Goal: Complete application form

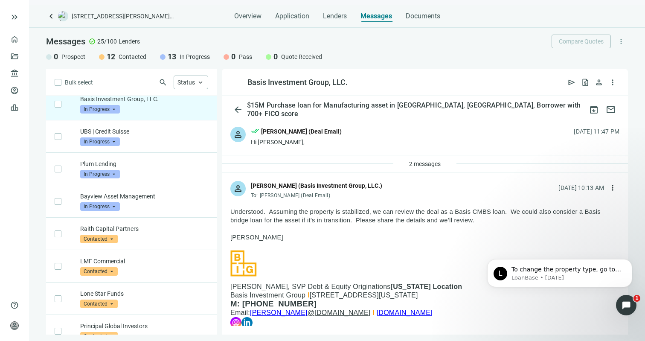
scroll to position [235, 0]
click at [394, 52] on div "0 Prospect 12 Contacted 13 In Progress 0 Pass 0 Quote Received" at bounding box center [337, 57] width 582 height 10
click at [625, 303] on icon "Open Intercom Messenger" at bounding box center [625, 304] width 14 height 14
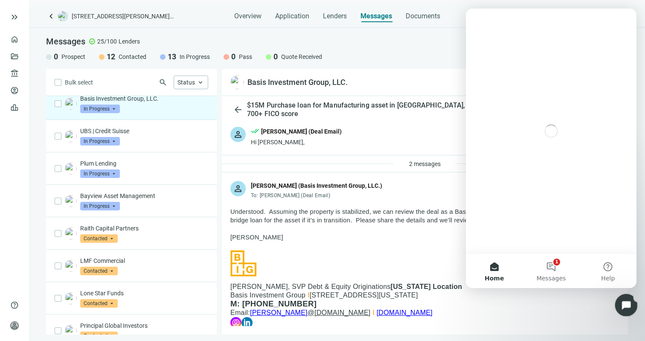
scroll to position [0, 0]
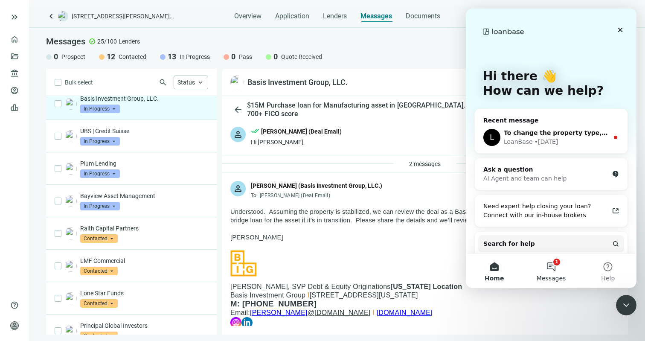
click at [550, 267] on button "1 Messages" at bounding box center [550, 271] width 57 height 34
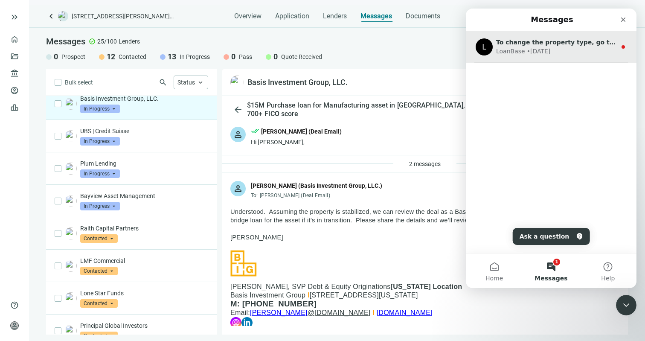
click at [543, 52] on div "• [DATE]" at bounding box center [539, 51] width 24 height 9
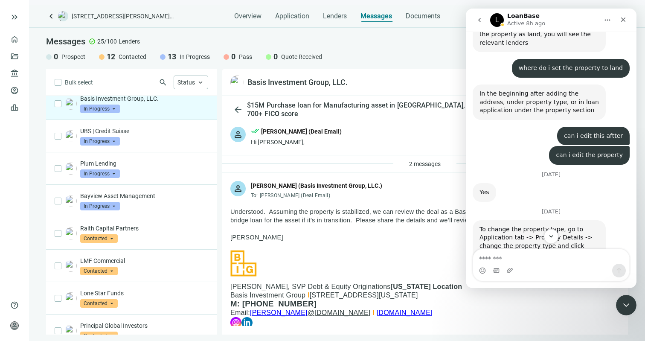
scroll to position [1007, 0]
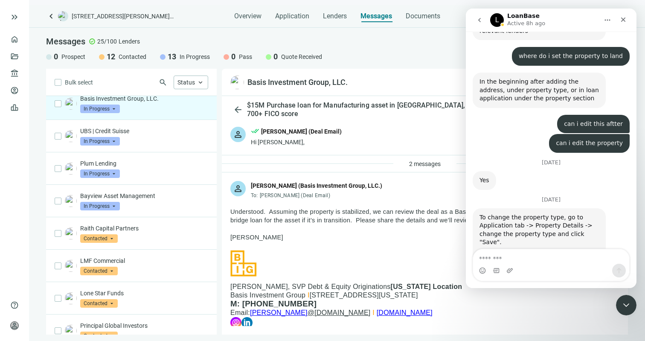
click at [510, 251] on div "Screenshot....51.23.png" at bounding box center [523, 255] width 71 height 9
click at [305, 16] on span "Application" at bounding box center [292, 16] width 34 height 9
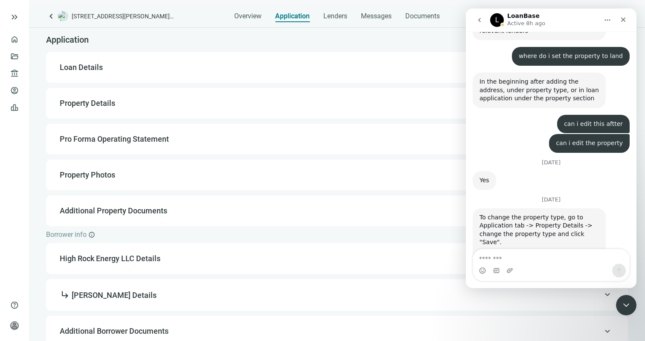
click at [187, 97] on div "keyboard_arrow_up Property Details" at bounding box center [337, 103] width 565 height 20
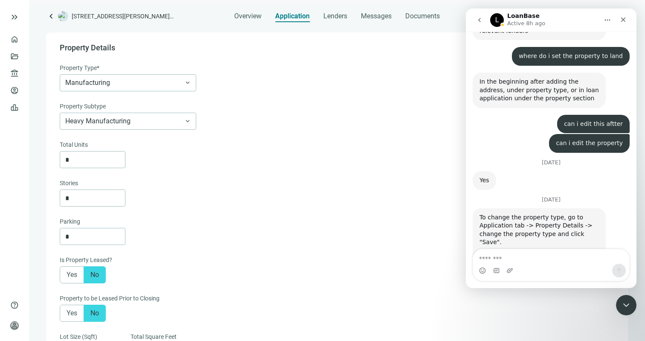
type textarea "**********"
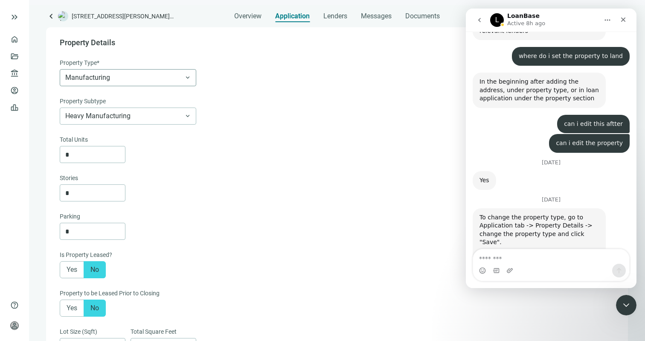
click at [175, 74] on span "Manufacturing" at bounding box center [127, 77] width 125 height 16
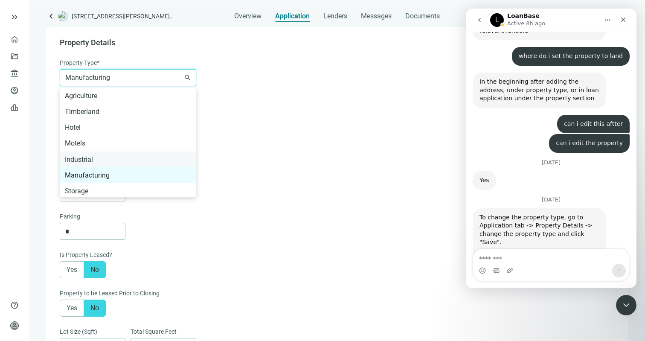
click at [110, 156] on div "Industrial" at bounding box center [128, 159] width 126 height 11
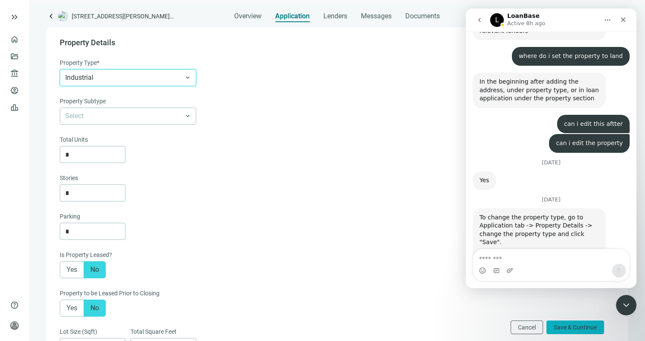
click at [568, 327] on span "Save & Continue" at bounding box center [574, 327] width 43 height 7
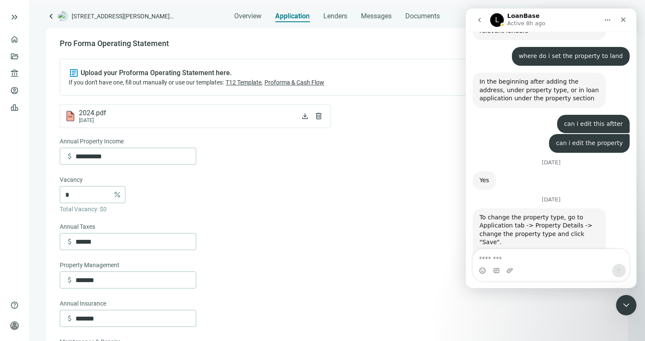
scroll to position [96, 0]
click at [255, 14] on span "Overview" at bounding box center [247, 16] width 27 height 9
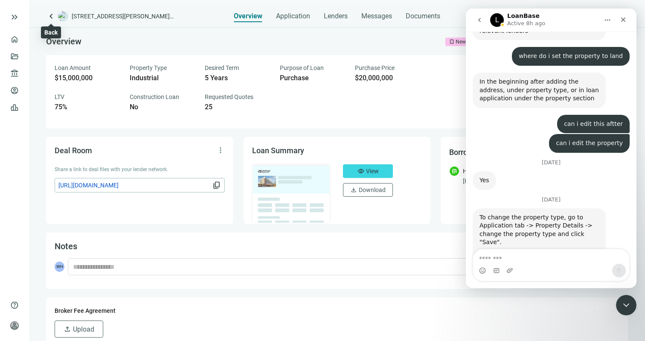
click at [52, 16] on span "keyboard_arrow_left" at bounding box center [51, 16] width 10 height 10
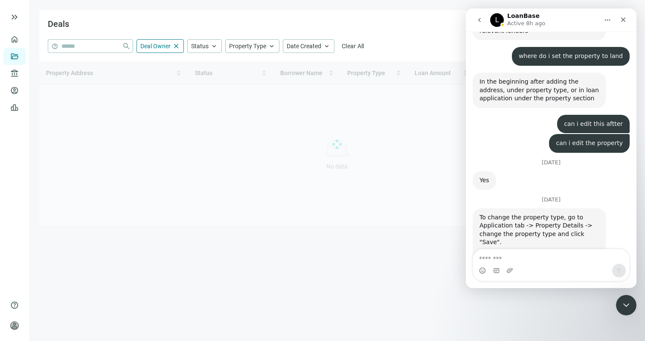
scroll to position [905, 0]
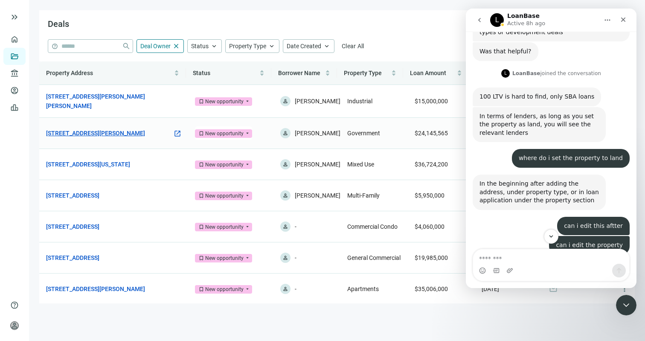
click at [101, 135] on link "[STREET_ADDRESS][PERSON_NAME]" at bounding box center [95, 132] width 99 height 9
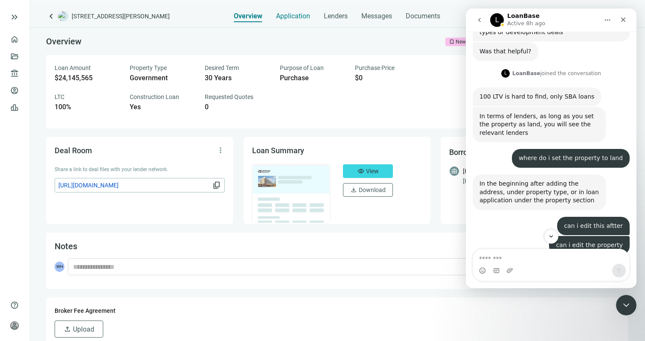
click at [290, 15] on span "Application" at bounding box center [293, 16] width 34 height 9
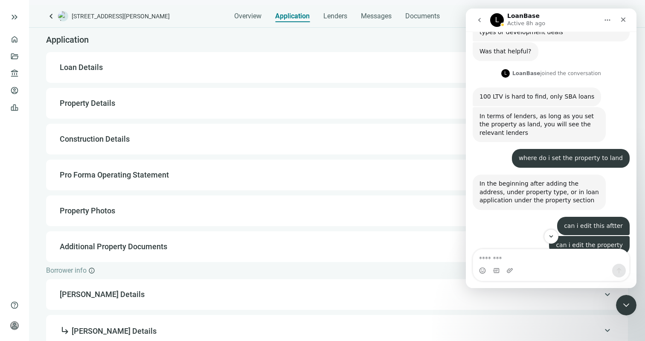
click at [139, 112] on div "keyboard_arrow_up Property Details" at bounding box center [337, 103] width 565 height 20
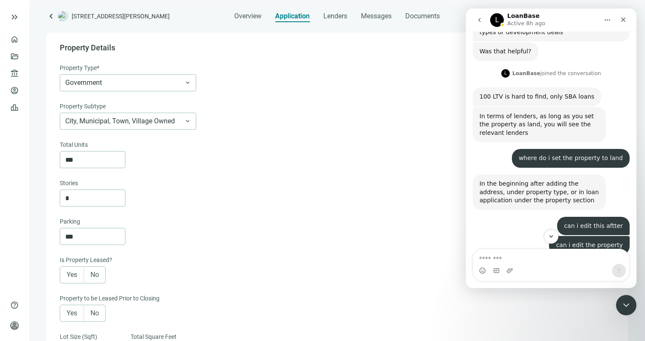
scroll to position [61, 0]
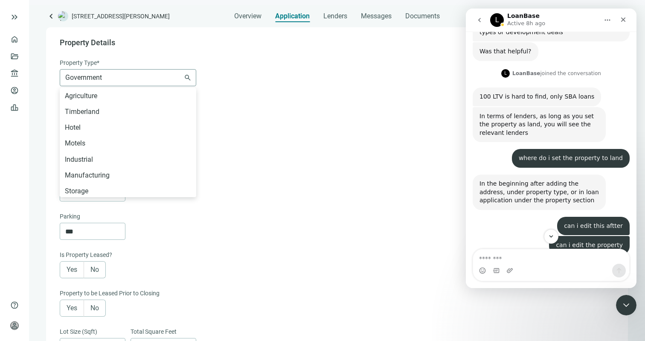
click at [137, 78] on span "Government" at bounding box center [127, 77] width 125 height 16
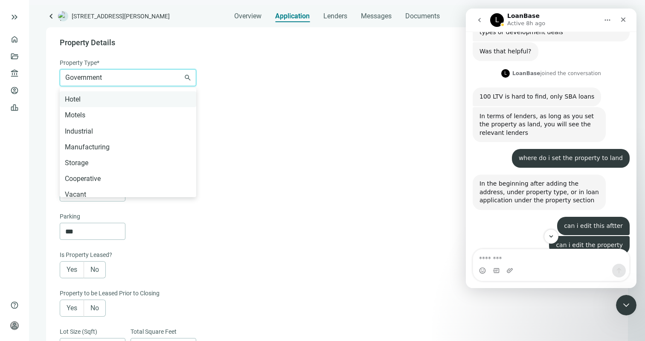
click at [118, 99] on div "Hotel" at bounding box center [128, 99] width 126 height 11
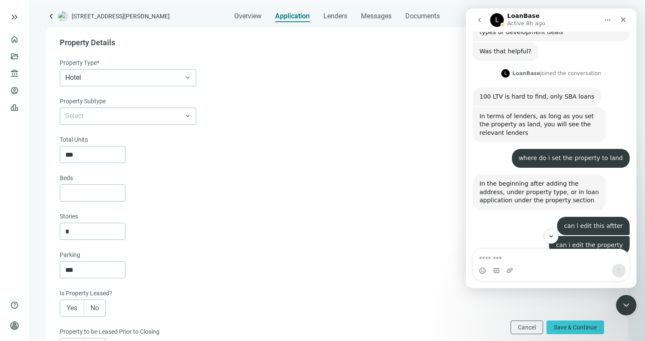
click at [52, 14] on span "keyboard_arrow_left" at bounding box center [51, 16] width 10 height 10
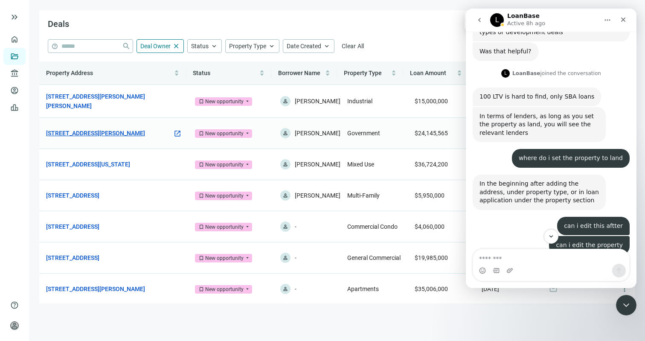
click at [104, 135] on link "[STREET_ADDRESS][PERSON_NAME]" at bounding box center [95, 132] width 99 height 9
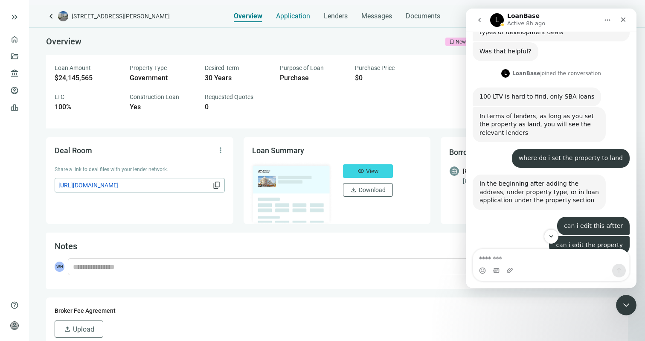
click at [301, 20] on div "Application" at bounding box center [293, 13] width 34 height 17
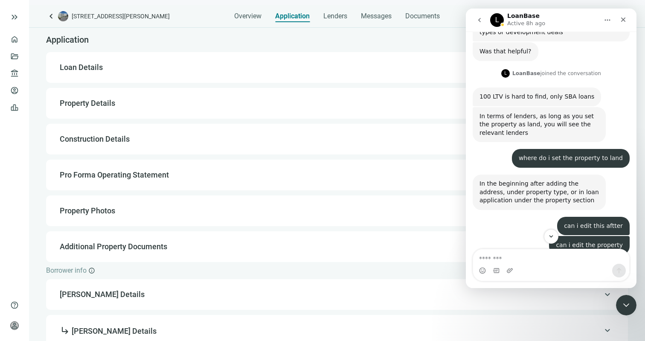
click at [112, 111] on div "keyboard_arrow_up Property Details" at bounding box center [337, 103] width 565 height 20
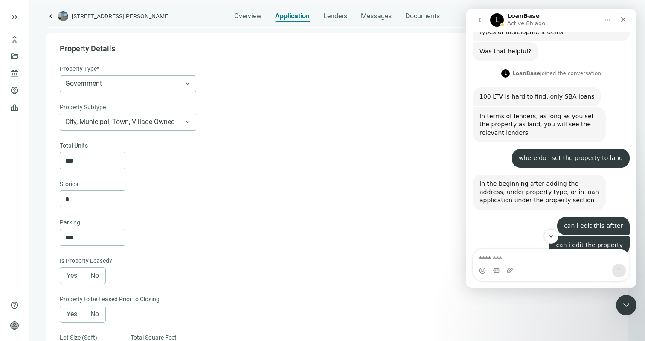
scroll to position [61, 0]
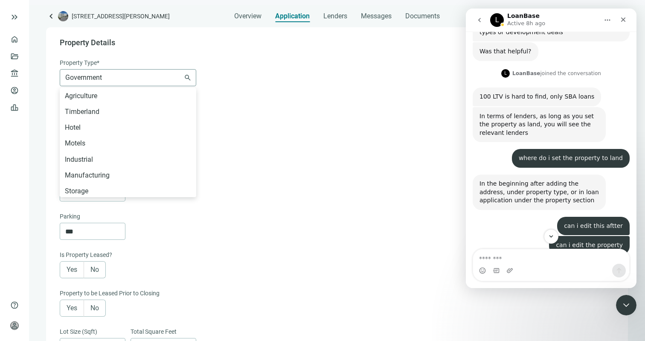
click at [130, 74] on span "Government" at bounding box center [127, 77] width 125 height 16
click at [82, 129] on div "Hotel" at bounding box center [128, 127] width 126 height 11
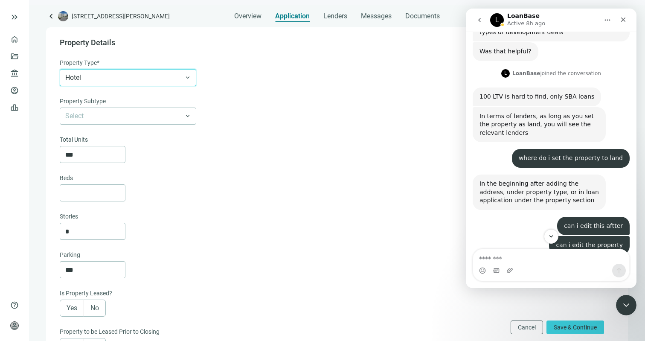
click at [201, 158] on div "***" at bounding box center [336, 154] width 553 height 17
click at [575, 333] on button "Save & Continue" at bounding box center [575, 327] width 58 height 14
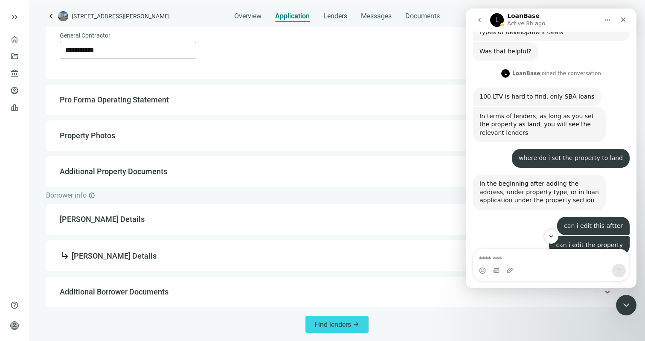
scroll to position [471, 0]
click at [340, 320] on span "Find lenders" at bounding box center [332, 324] width 37 height 8
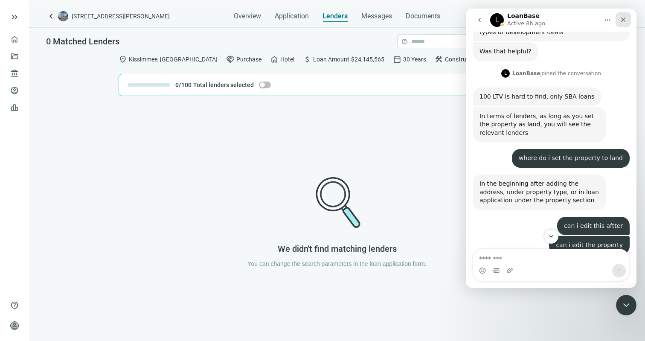
click at [623, 18] on icon "Close" at bounding box center [623, 19] width 7 height 7
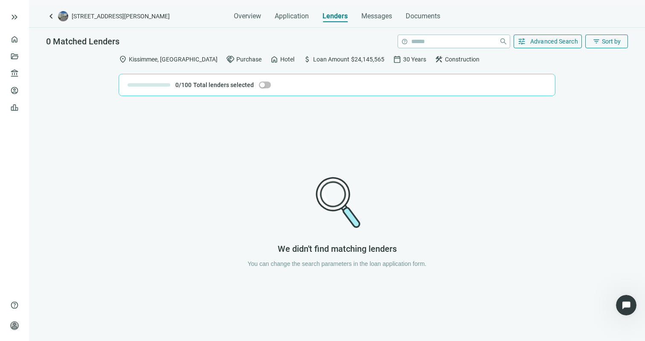
scroll to position [1007, 0]
click at [620, 299] on icon "Open Intercom Messenger" at bounding box center [625, 304] width 14 height 14
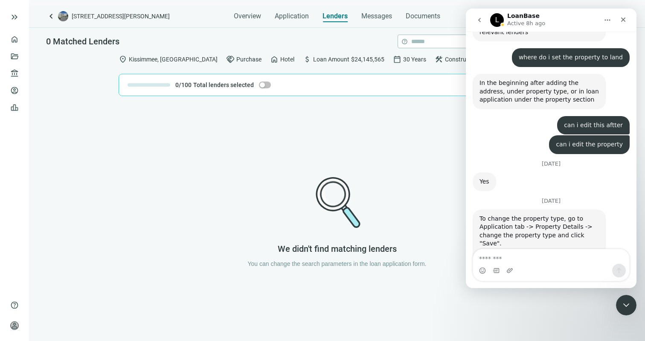
click at [561, 263] on textarea "Message…" at bounding box center [551, 256] width 156 height 14
type textarea "**********"
click at [14, 301] on span "help" at bounding box center [14, 305] width 9 height 9
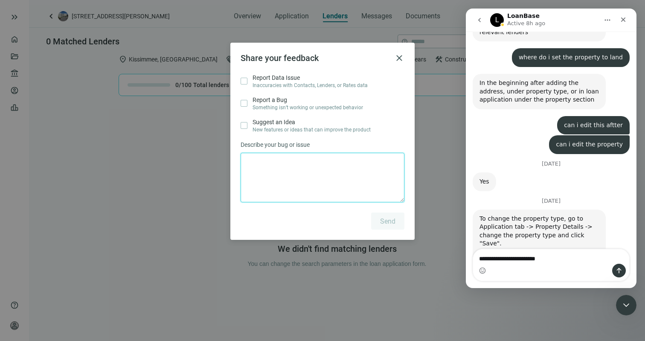
click at [294, 164] on textarea at bounding box center [322, 177] width 164 height 49
click at [402, 53] on span "close" at bounding box center [399, 58] width 10 height 10
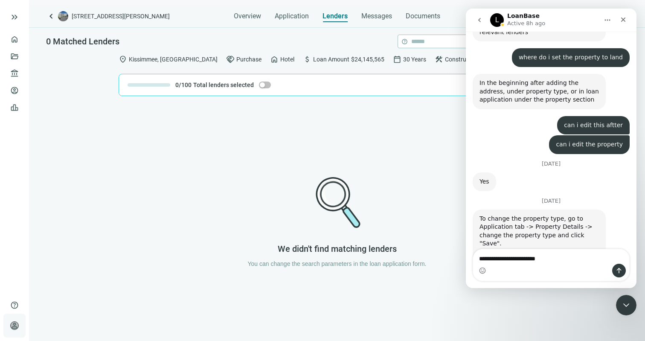
click at [17, 323] on span "person" at bounding box center [14, 325] width 9 height 9
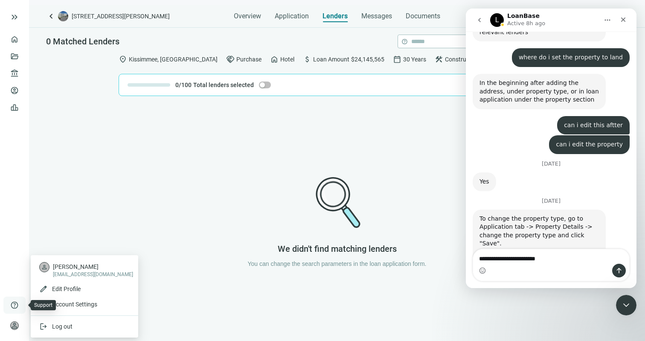
click at [12, 307] on span "help" at bounding box center [14, 305] width 9 height 9
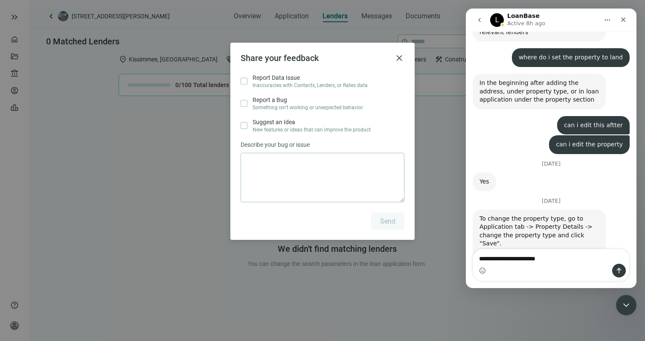
click at [13, 16] on div "Share your feedback close Report Data Issue Inaccuracies with Contacts, Lenders…" at bounding box center [322, 170] width 645 height 341
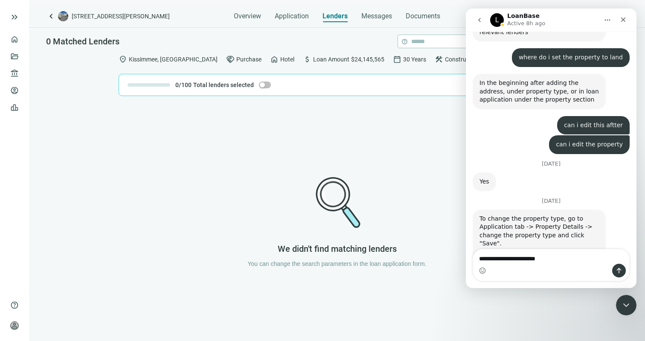
click at [620, 29] on nav "L LoanBase Active 8h ago" at bounding box center [551, 20] width 171 height 23
click at [627, 19] on div "Close" at bounding box center [622, 19] width 15 height 15
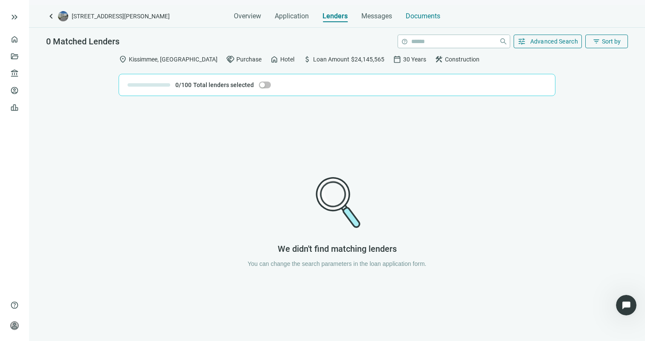
click at [426, 16] on span "Documents" at bounding box center [422, 16] width 35 height 9
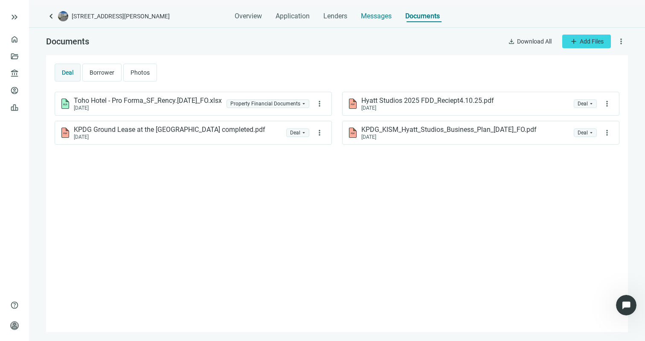
click at [373, 11] on div "Messages" at bounding box center [376, 13] width 31 height 17
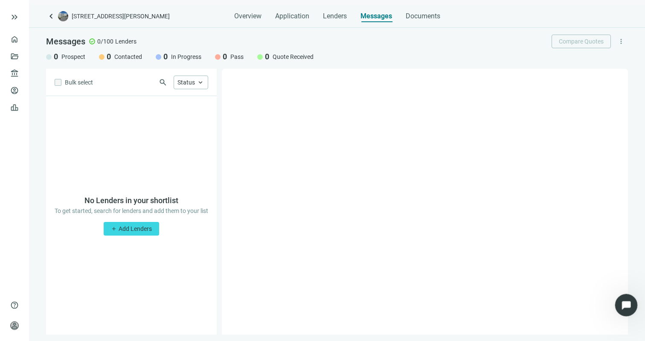
click at [624, 301] on icon "Open Intercom Messenger" at bounding box center [625, 304] width 14 height 14
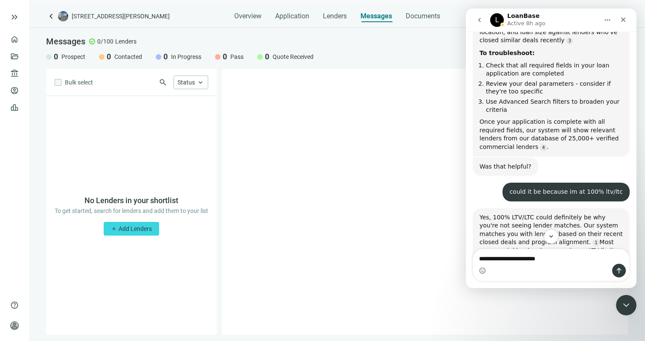
scroll to position [327, 0]
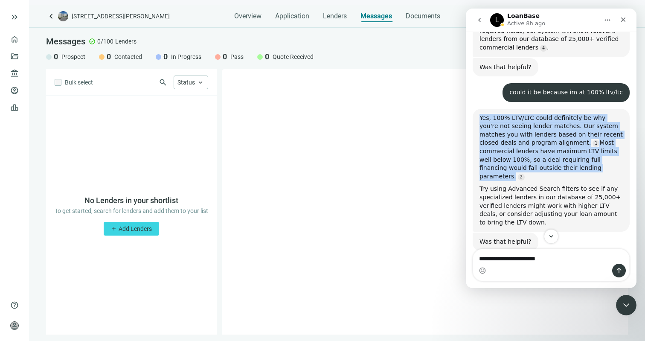
drag, startPoint x: 480, startPoint y: 116, endPoint x: 521, endPoint y: 174, distance: 71.0
click at [521, 174] on div "Yes, 100% LTV/LTC could definitely be why you're not seeing lender matches. Our…" at bounding box center [550, 170] width 143 height 113
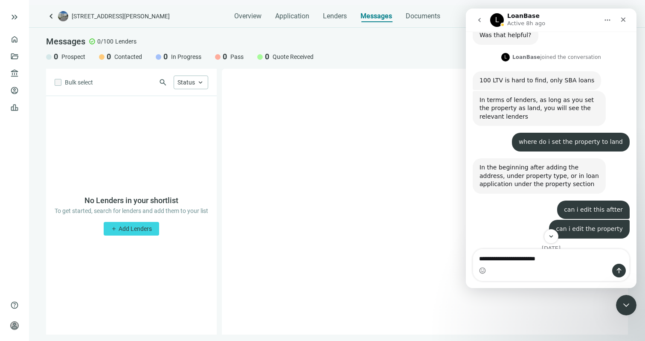
scroll to position [1015, 0]
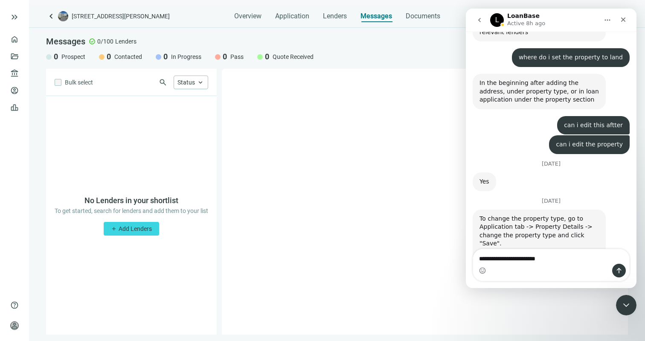
click at [378, 217] on div at bounding box center [425, 202] width 406 height 266
click at [625, 20] on icon "Close" at bounding box center [623, 19] width 7 height 7
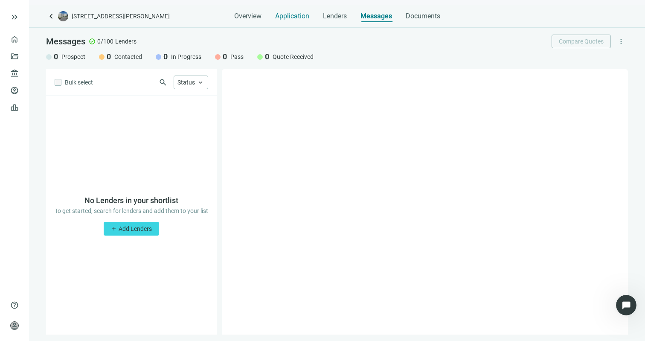
click at [307, 9] on div "Application" at bounding box center [292, 13] width 34 height 17
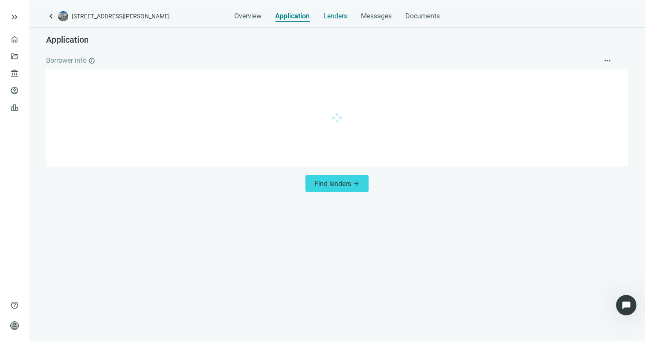
click at [335, 17] on span "Lenders" at bounding box center [335, 16] width 24 height 9
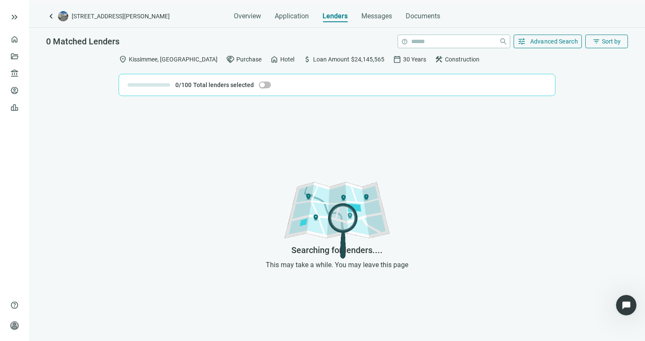
click at [262, 15] on div "Overview Application Lenders Messages Documents" at bounding box center [337, 13] width 206 height 17
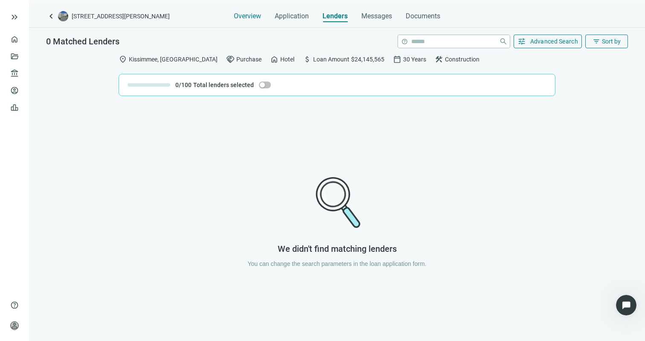
click at [253, 17] on span "Overview" at bounding box center [247, 16] width 27 height 9
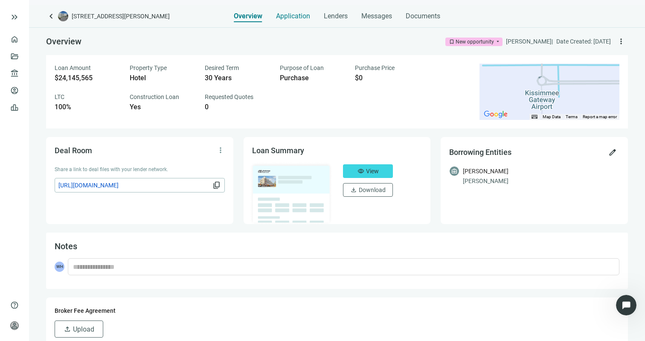
click at [276, 19] on span "Application" at bounding box center [293, 16] width 34 height 9
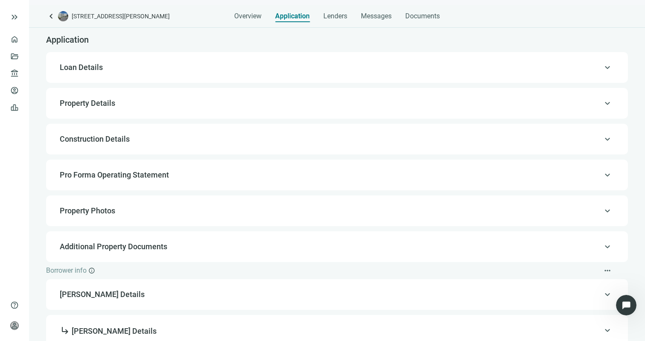
click at [237, 107] on span "Property Details" at bounding box center [336, 103] width 553 height 10
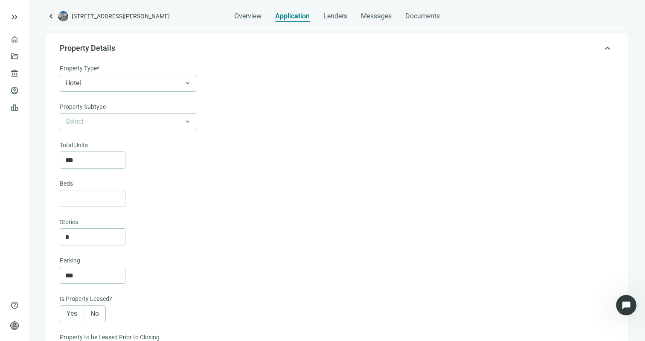
scroll to position [61, 0]
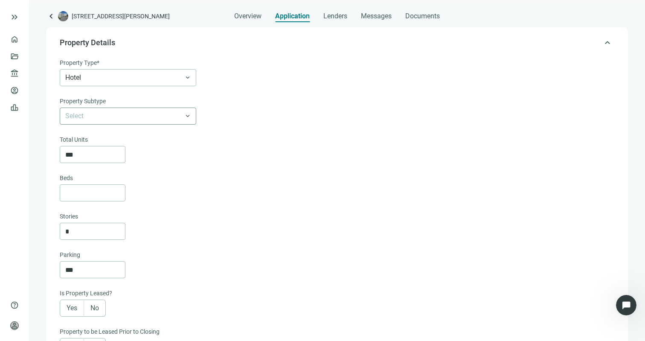
click at [160, 114] on input "search" at bounding box center [124, 116] width 118 height 16
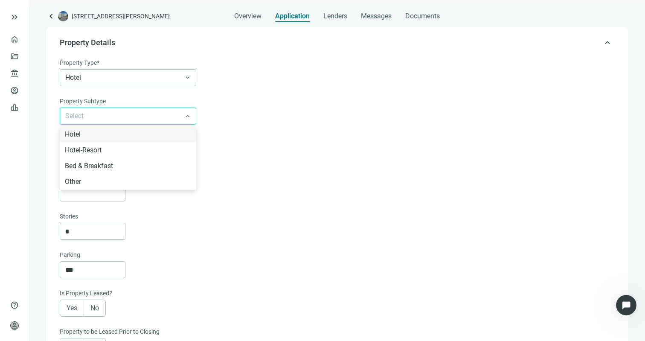
click at [160, 114] on input "search" at bounding box center [124, 116] width 118 height 16
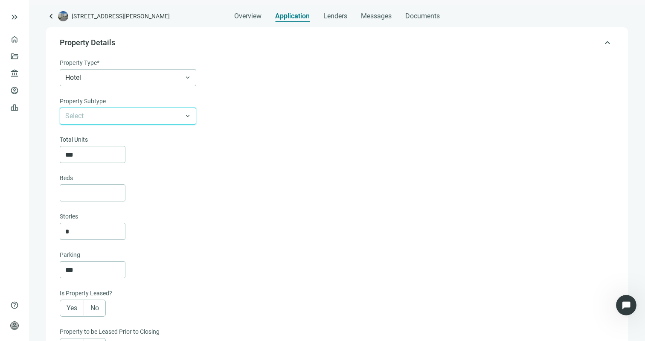
click at [194, 174] on div "Beds" at bounding box center [336, 178] width 553 height 11
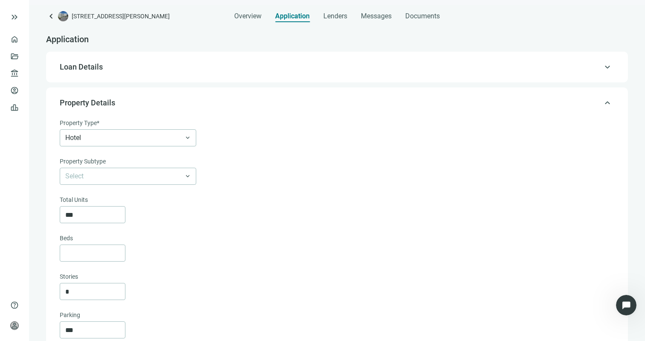
scroll to position [0, 0]
